Goal: Complete application form: Complete application form

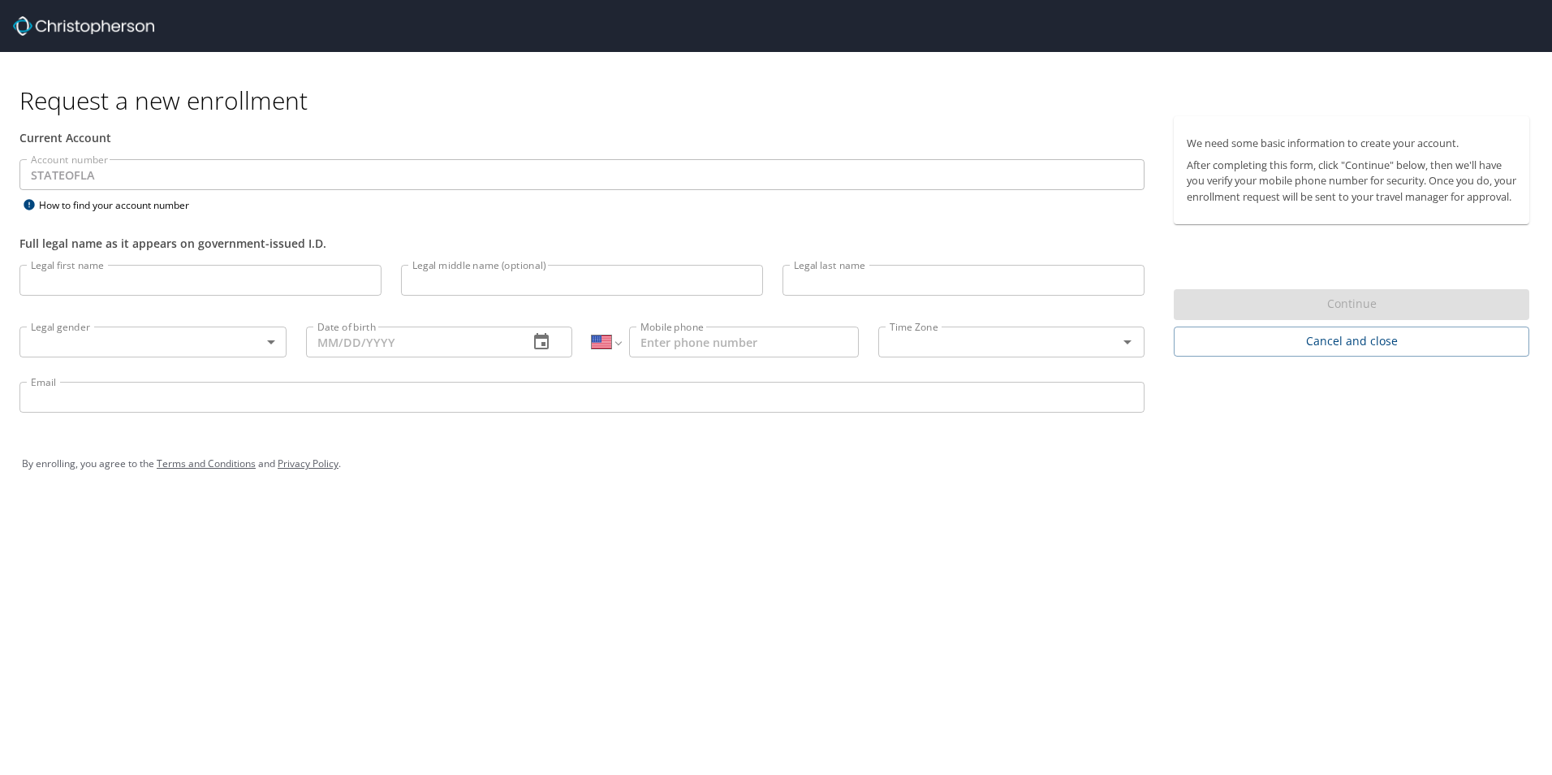
select select "US"
click at [1142, 460] on div "By enrolling, you agree to the Terms and Conditions and Privacy Policy ." at bounding box center [776, 463] width 1509 height 41
click at [1356, 434] on div "By enrolling, you agree to the Terms and Conditions and Privacy Policy ." at bounding box center [776, 463] width 1533 height 73
click at [54, 23] on img at bounding box center [83, 25] width 141 height 19
click at [460, 197] on div "Account number STATEOFLA Account number How to find your account number" at bounding box center [582, 187] width 1145 height 56
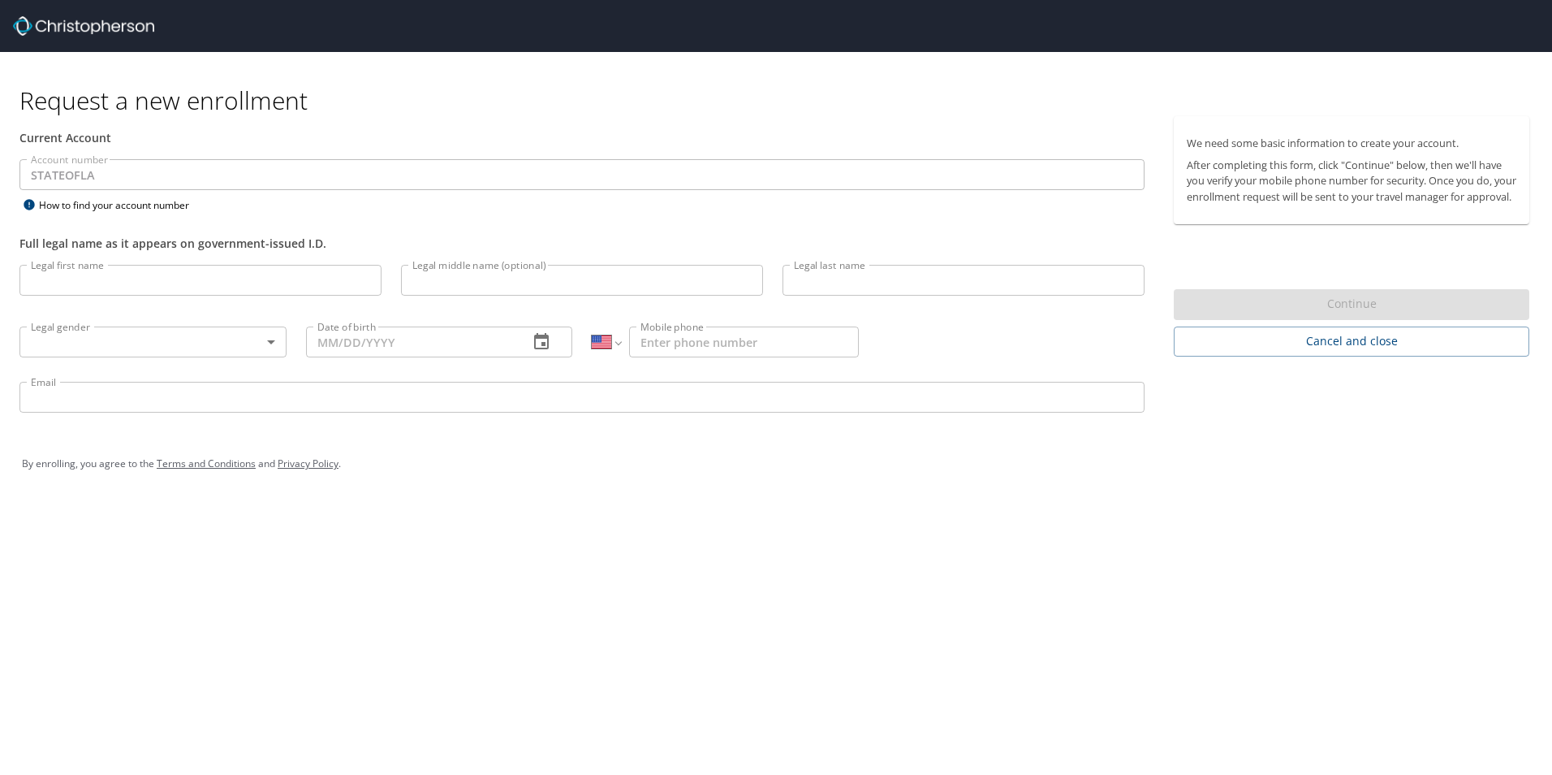
select select "US"
click at [1321, 202] on p "After completing this form, click "Continue" below, then we'll have you verify …" at bounding box center [1352, 181] width 330 height 47
click at [1265, 352] on span "Cancel and close" at bounding box center [1352, 341] width 330 height 20
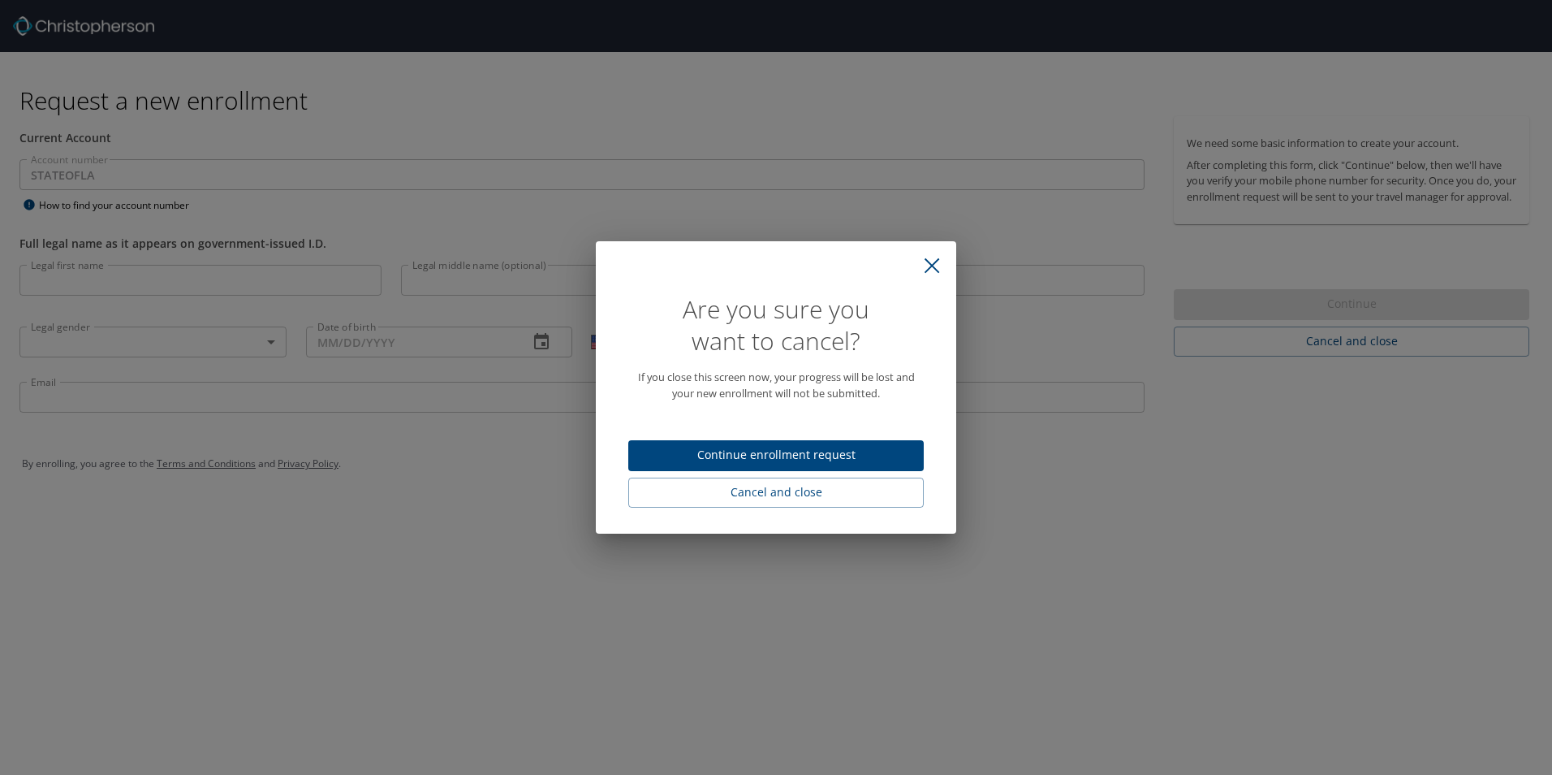
click at [846, 447] on span "Continue enrollment request" at bounding box center [776, 455] width 270 height 20
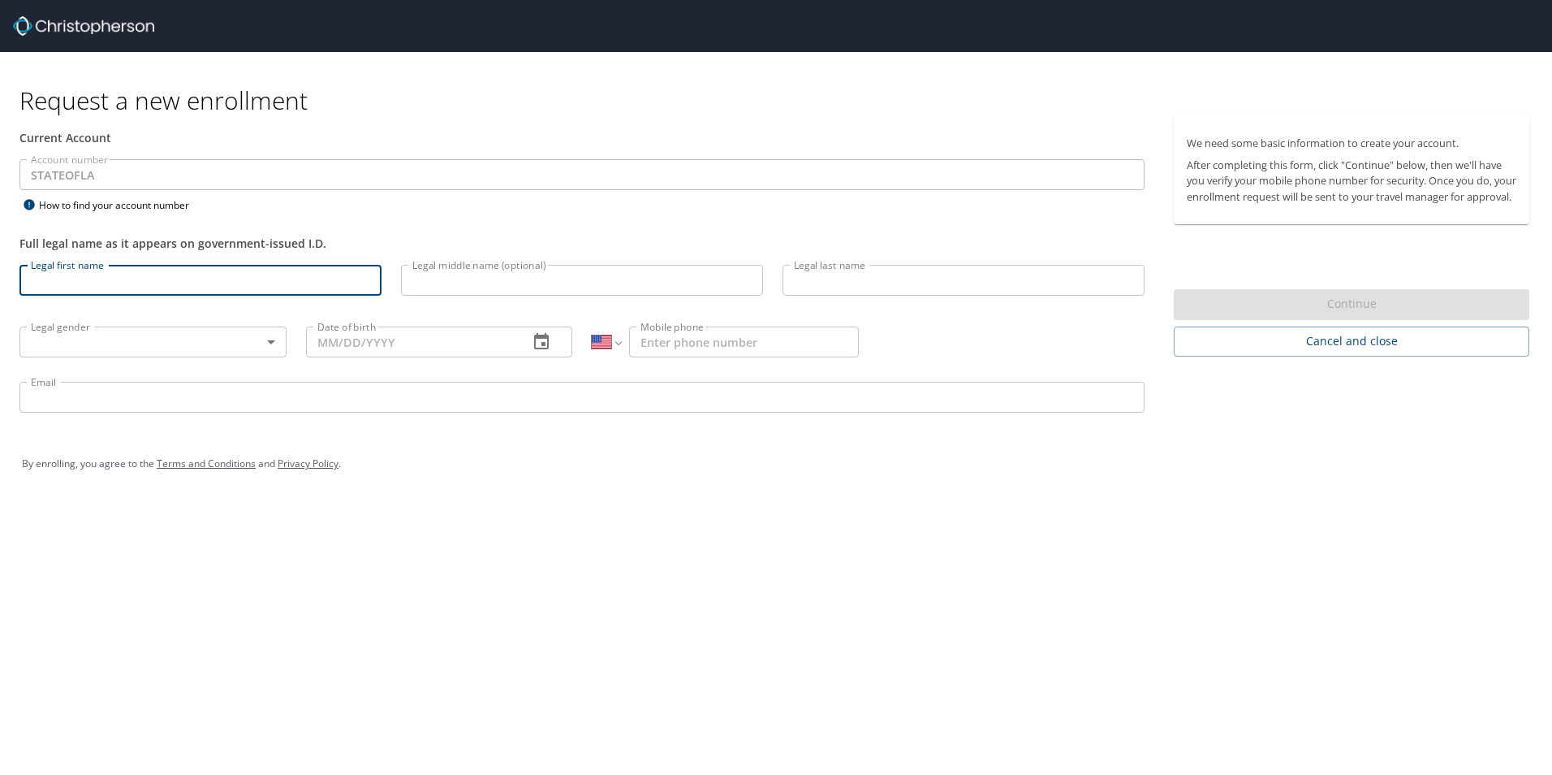
click at [142, 285] on input "Legal first name" at bounding box center [200, 280] width 362 height 31
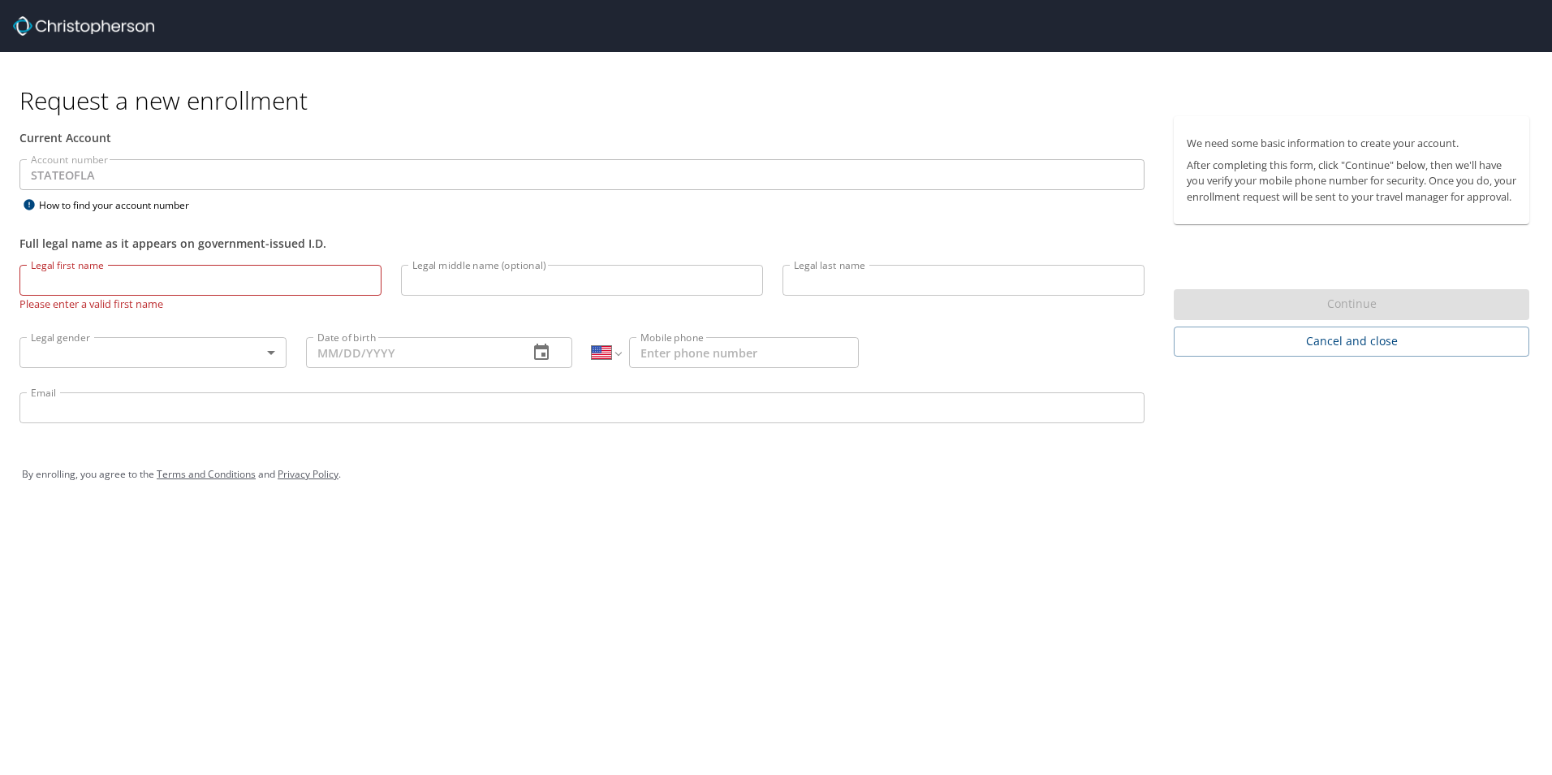
click at [833, 568] on div "Request a new enrollment Current Account Account number STATEOFLA Account numbe…" at bounding box center [776, 387] width 1552 height 775
